Goal: Information Seeking & Learning: Check status

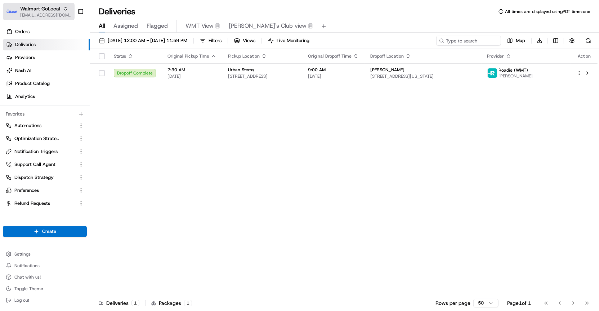
click at [42, 14] on span "[EMAIL_ADDRESS][DOMAIN_NAME]" at bounding box center [45, 15] width 51 height 6
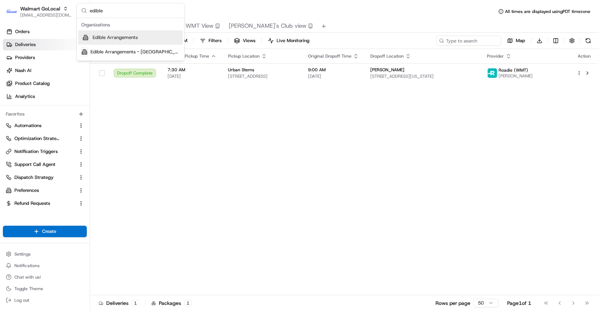
type input "edible"
click at [99, 34] on span "Edible Arrangements" at bounding box center [115, 37] width 45 height 6
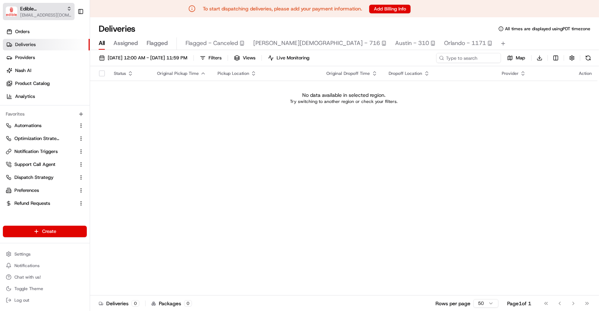
click at [54, 17] on span "[EMAIL_ADDRESS][DOMAIN_NAME]" at bounding box center [45, 15] width 51 height 6
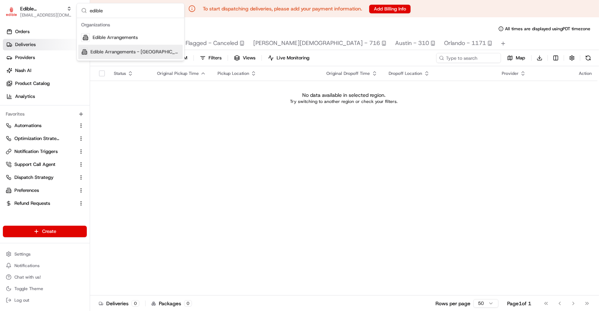
type input "edible"
click at [104, 50] on span "Edible Arrangements - [GEOGRAPHIC_DATA], [GEOGRAPHIC_DATA]" at bounding box center [134, 52] width 89 height 6
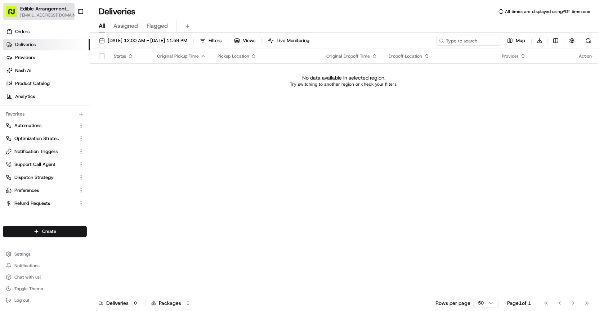
click at [55, 12] on span "Edible Arrangements - [GEOGRAPHIC_DATA], [GEOGRAPHIC_DATA]" at bounding box center [45, 8] width 51 height 7
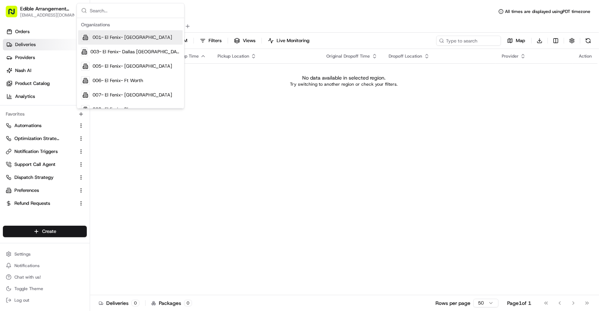
type input "e"
